Goal: Navigation & Orientation: Find specific page/section

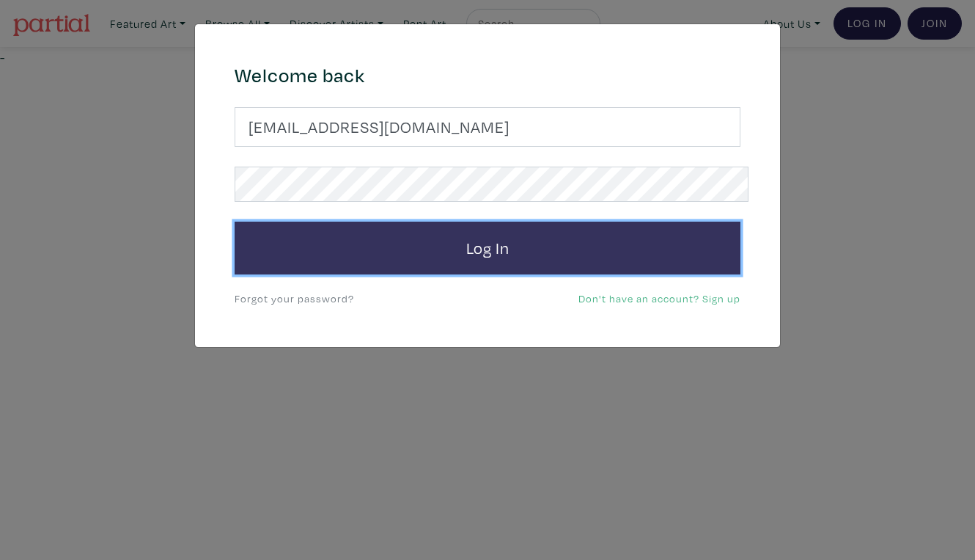
click at [546, 231] on button "Log In" at bounding box center [488, 248] width 506 height 53
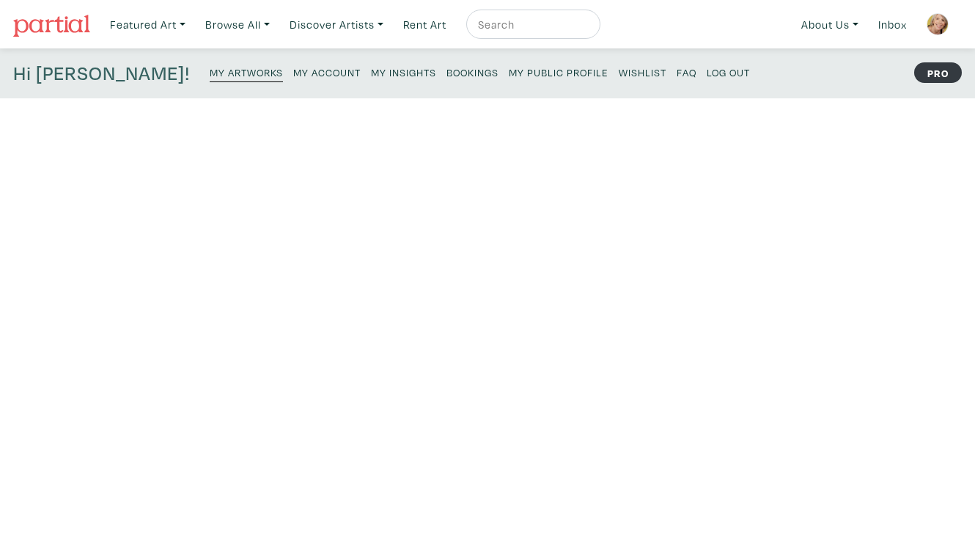
click at [509, 65] on small "My Public Profile" at bounding box center [559, 72] width 100 height 14
